Goal: Transaction & Acquisition: Purchase product/service

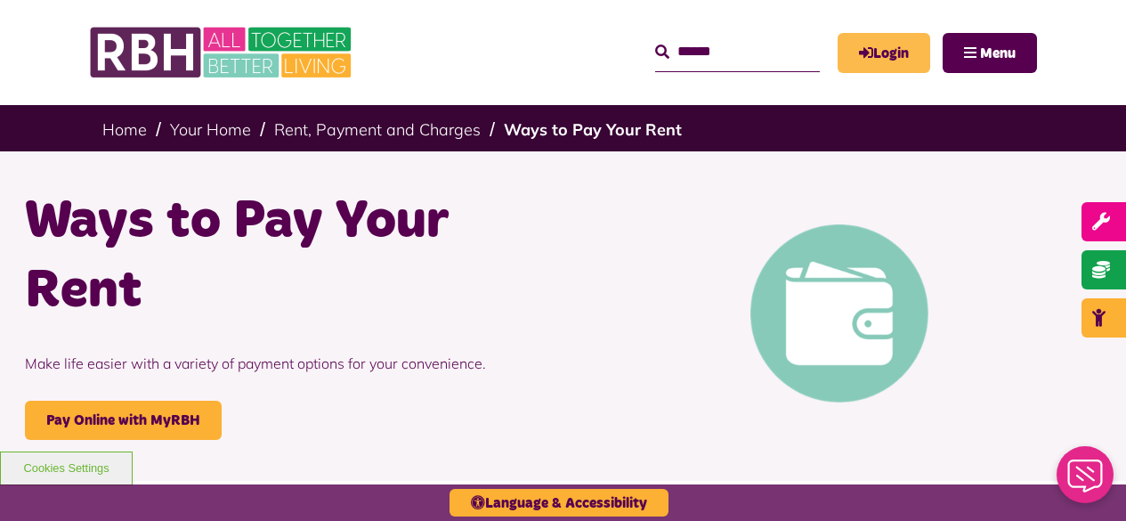
click at [880, 57] on link "Login" at bounding box center [884, 53] width 93 height 40
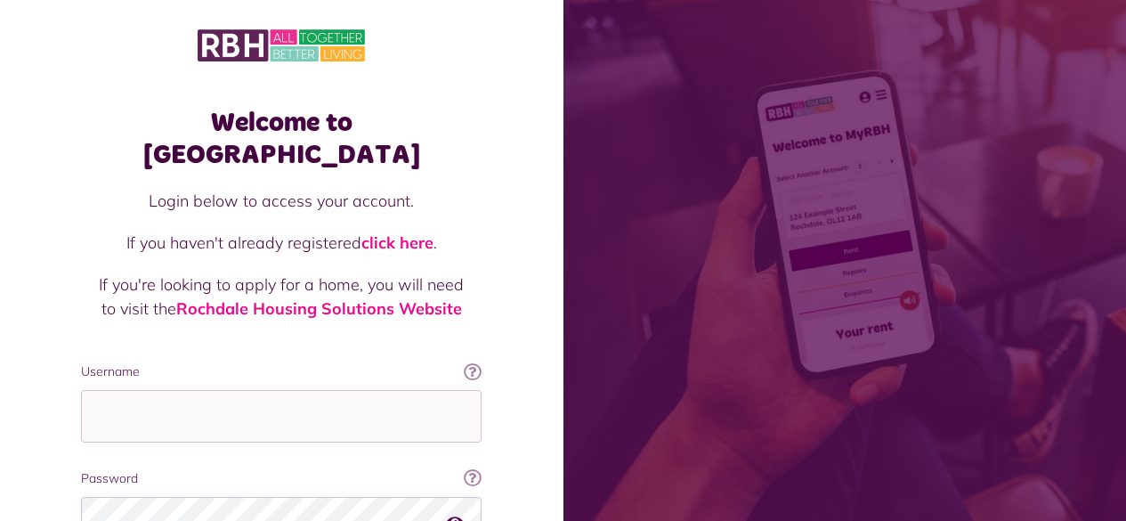
scroll to position [163, 0]
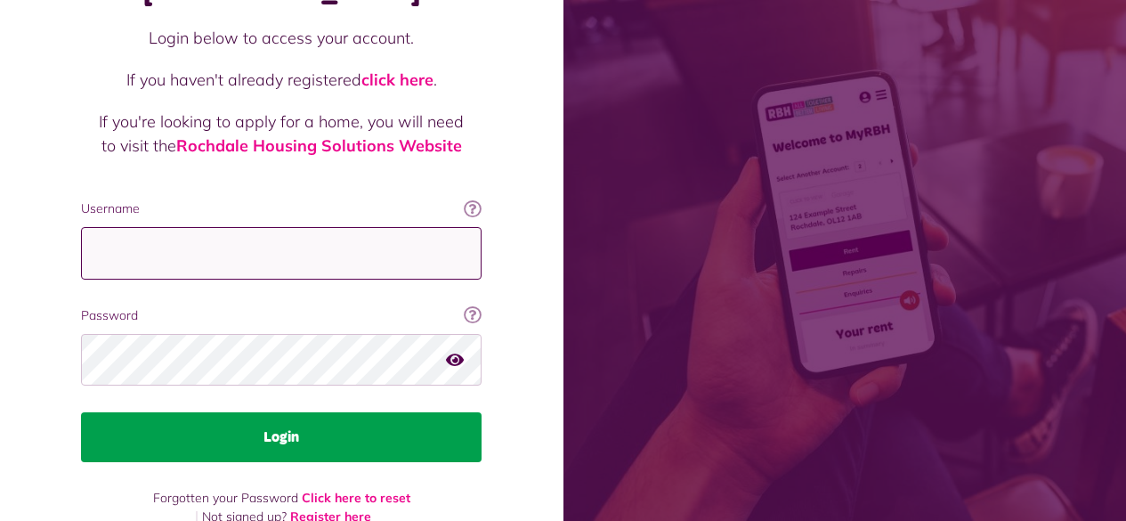
type input "**********"
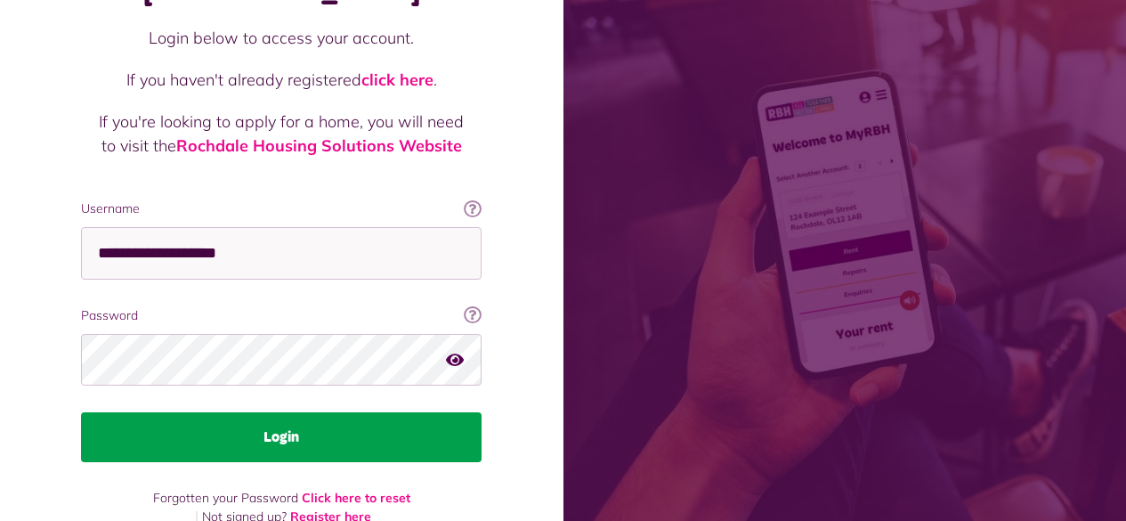
click at [325, 412] on button "Login" at bounding box center [281, 437] width 401 height 50
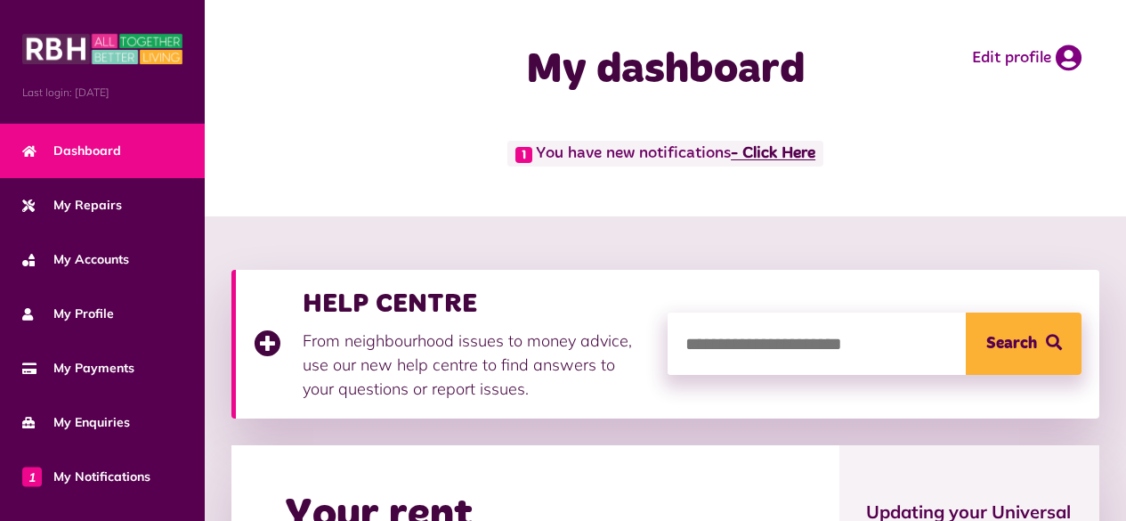
click at [770, 151] on link "- Click Here" at bounding box center [773, 154] width 85 height 16
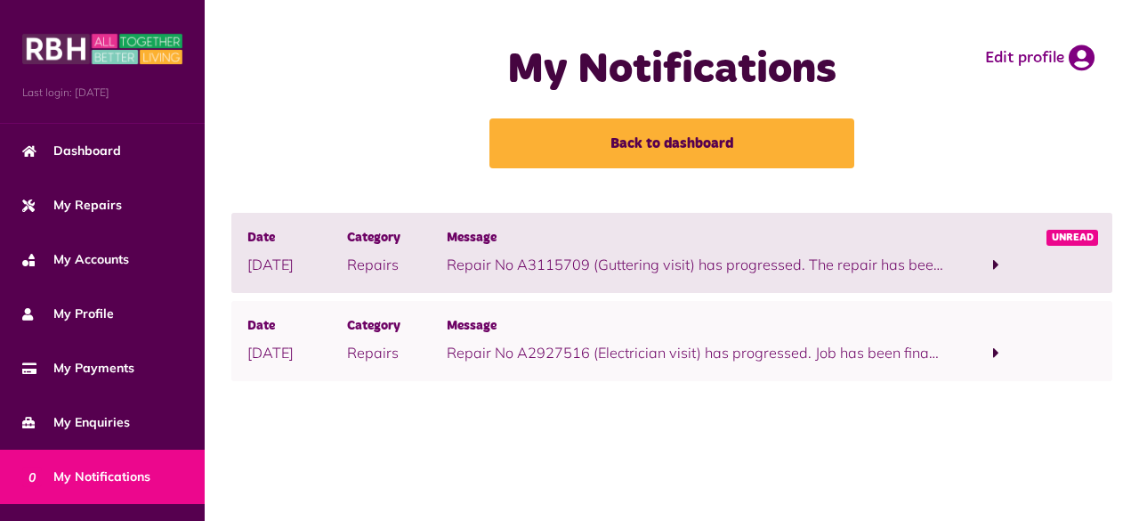
click at [993, 262] on span at bounding box center [996, 264] width 6 height 16
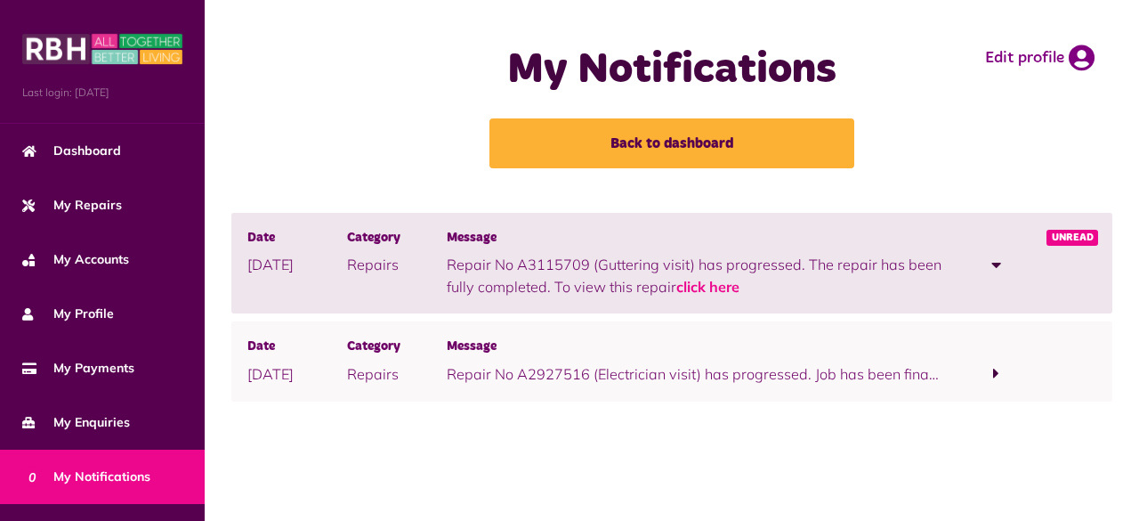
click at [995, 370] on span at bounding box center [996, 373] width 6 height 16
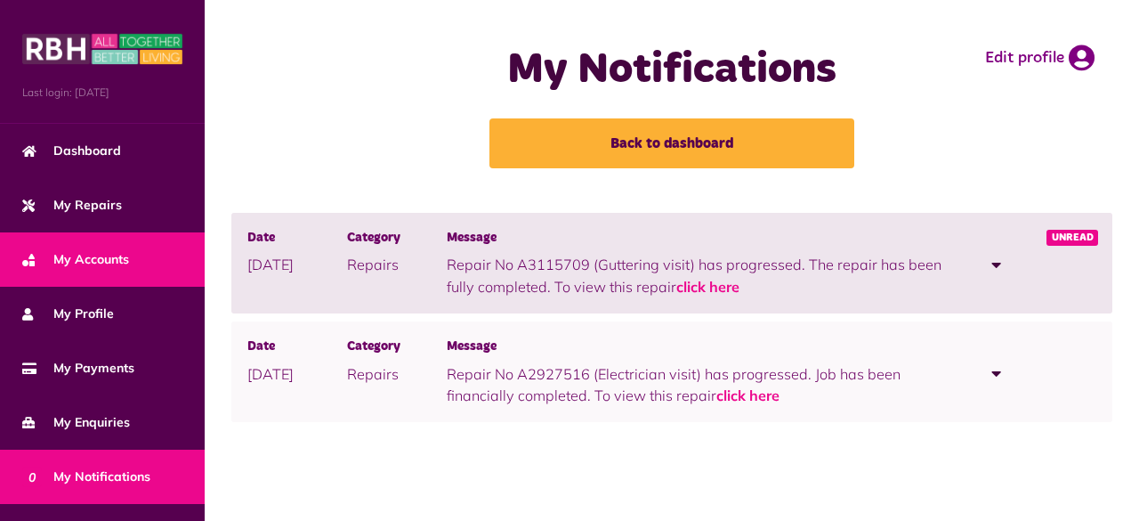
click at [71, 259] on span "My Accounts" at bounding box center [75, 259] width 107 height 19
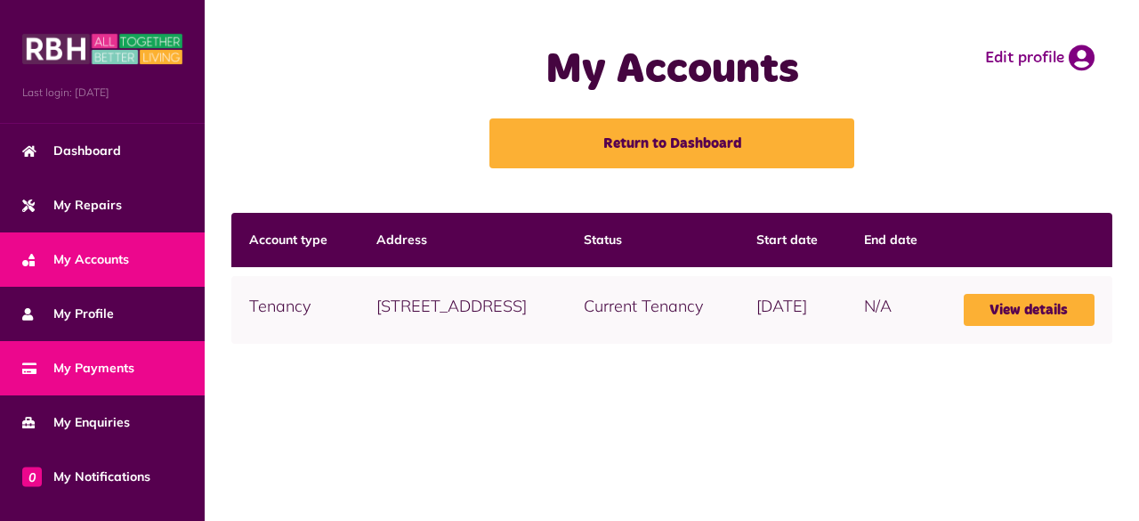
click at [76, 363] on span "My Payments" at bounding box center [78, 368] width 112 height 19
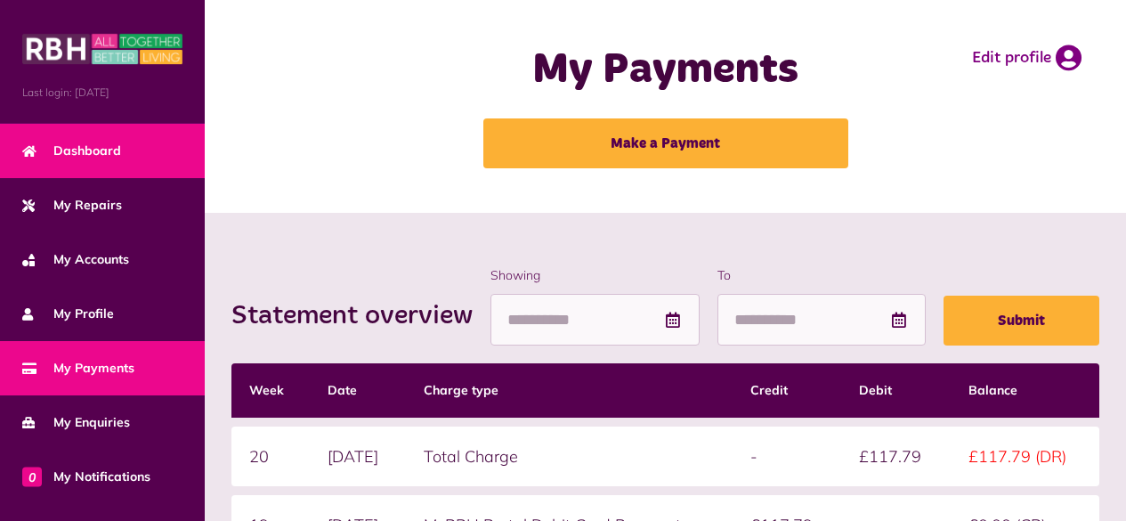
click at [84, 145] on span "Dashboard" at bounding box center [71, 151] width 99 height 19
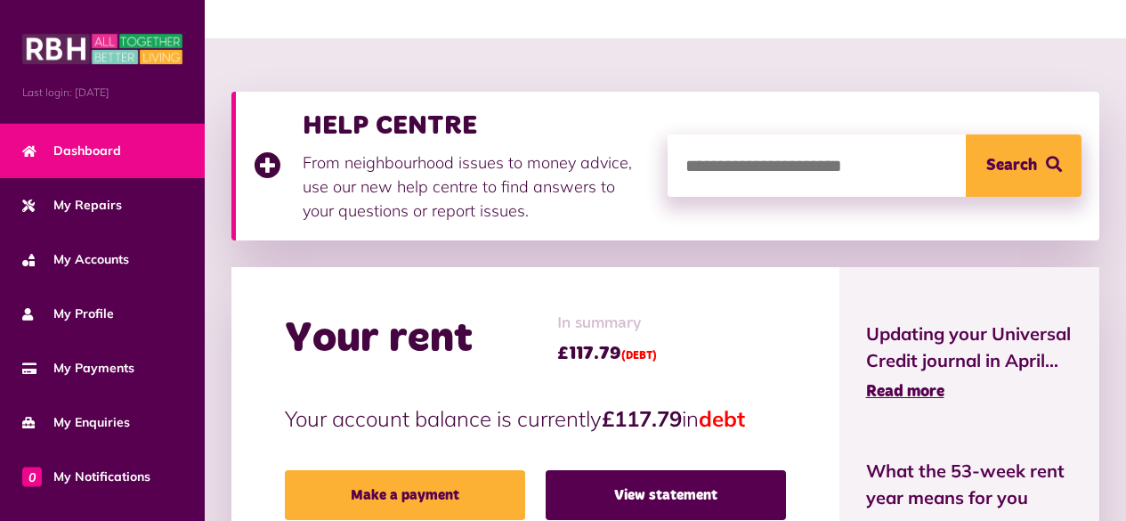
scroll to position [356, 0]
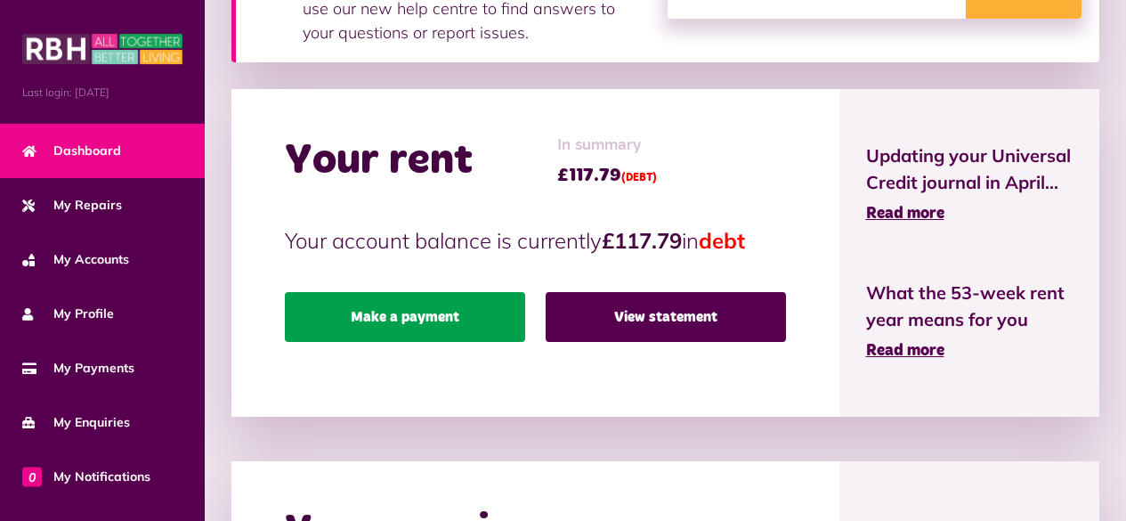
click at [430, 311] on link "Make a payment" at bounding box center [405, 317] width 240 height 50
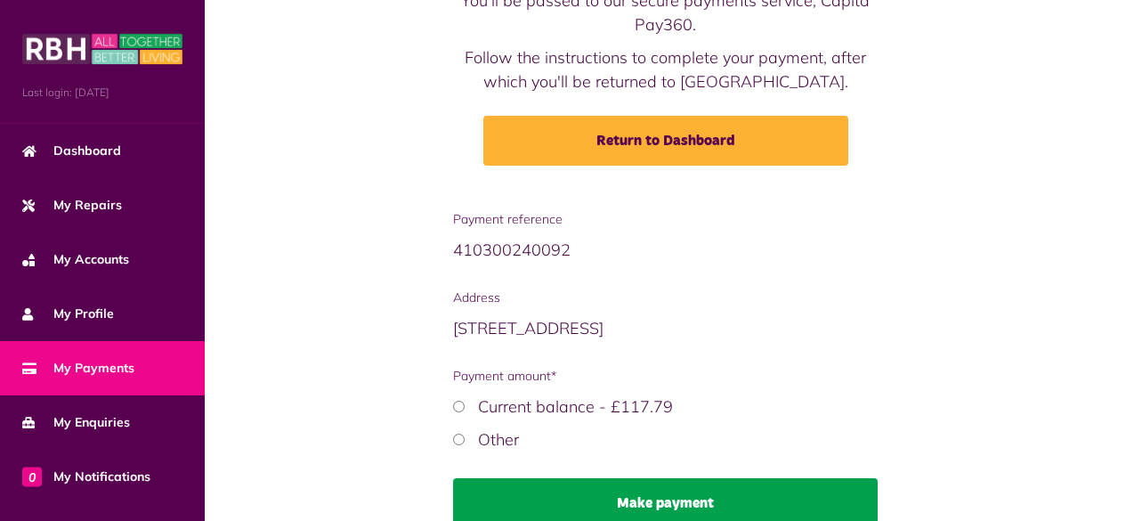
scroll to position [264, 0]
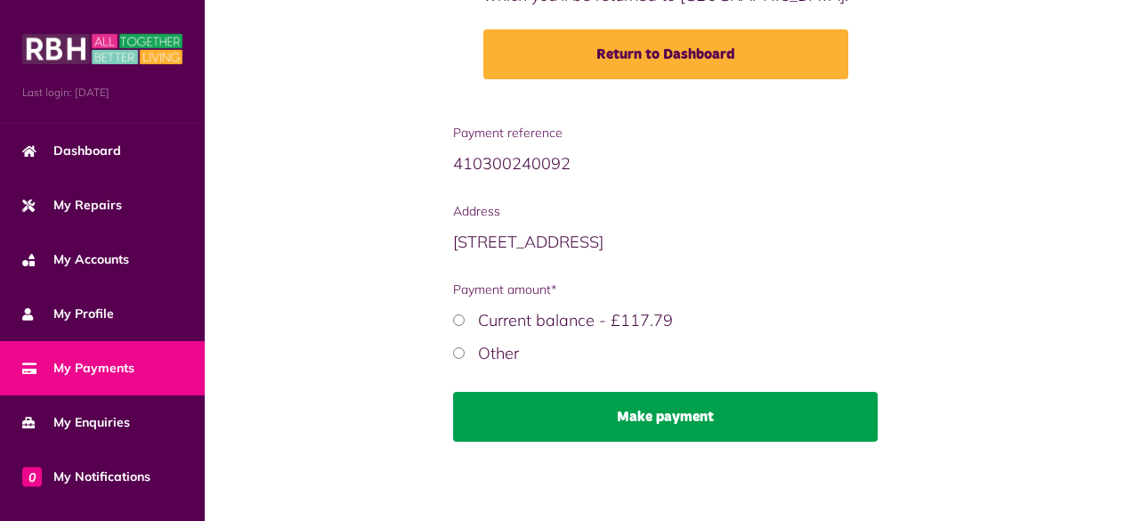
click at [619, 415] on button "Make payment" at bounding box center [666, 417] width 426 height 50
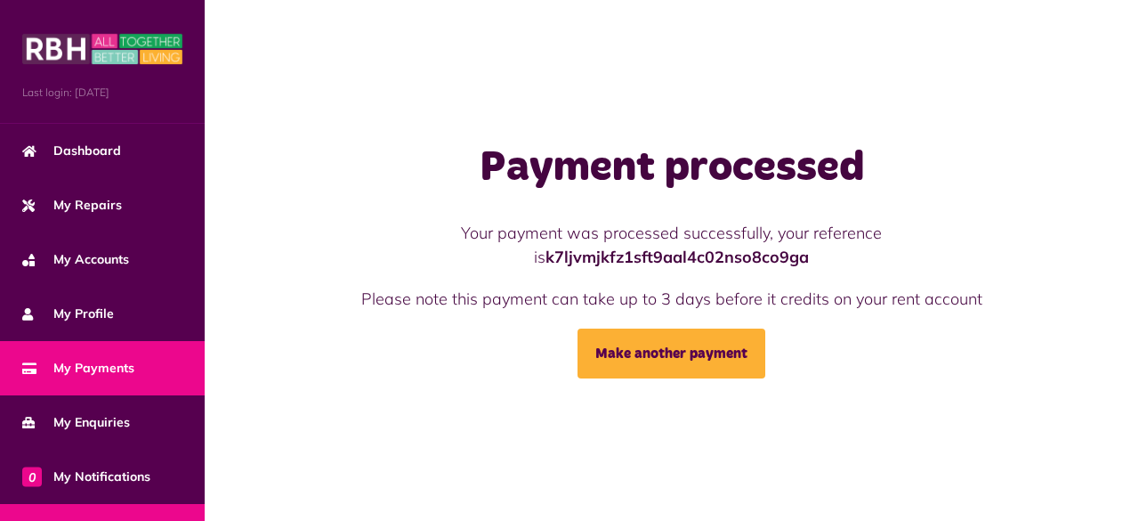
scroll to position [199, 0]
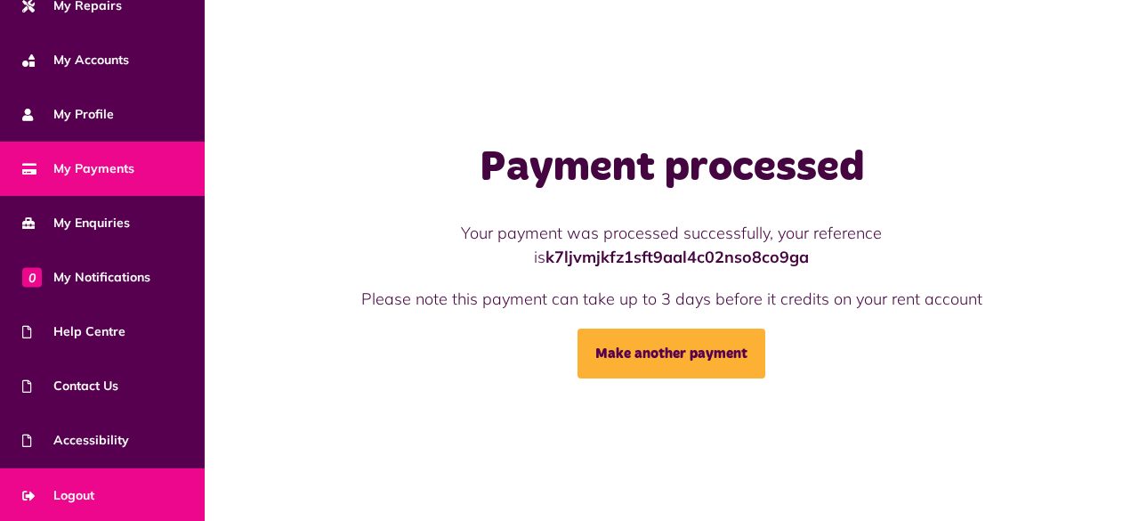
click at [72, 490] on span "Logout" at bounding box center [58, 495] width 72 height 19
